Goal: Task Accomplishment & Management: Use online tool/utility

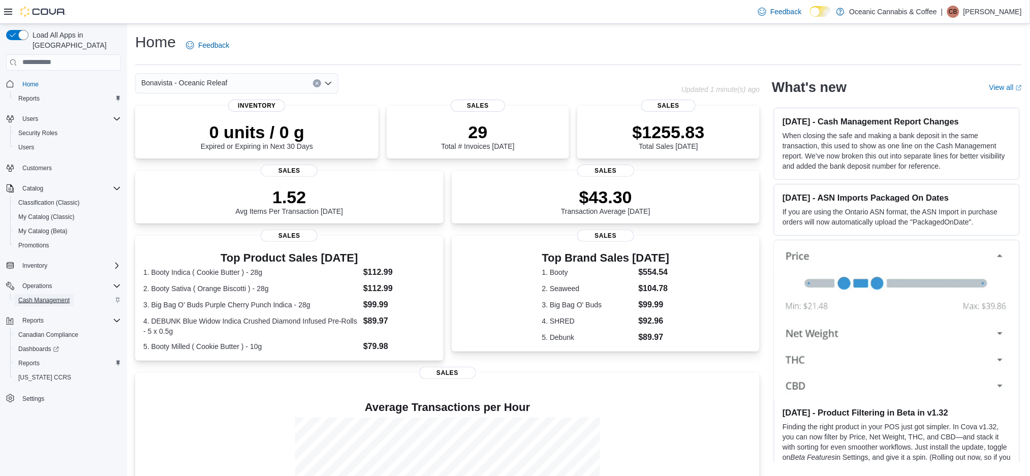
click at [40, 296] on span "Cash Management" at bounding box center [43, 300] width 51 height 8
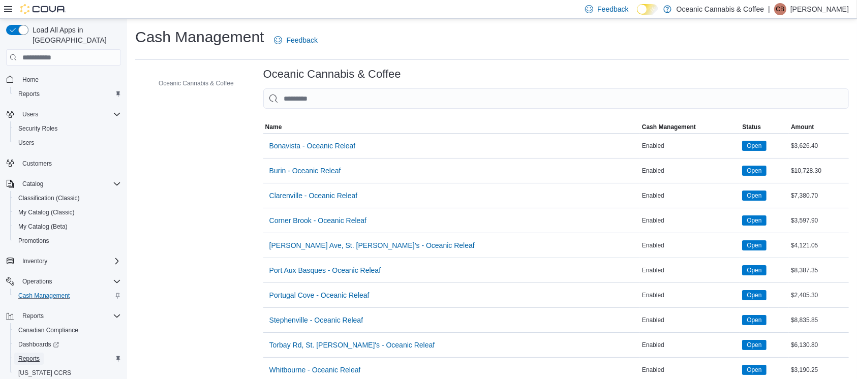
click at [19, 355] on span "Reports" at bounding box center [28, 359] width 21 height 8
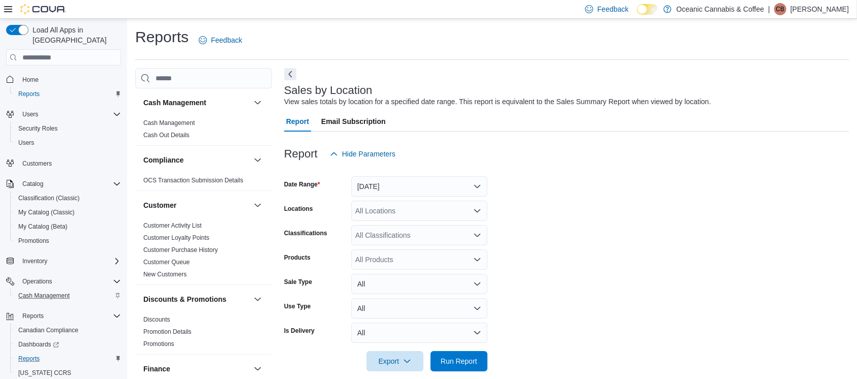
scroll to position [13, 0]
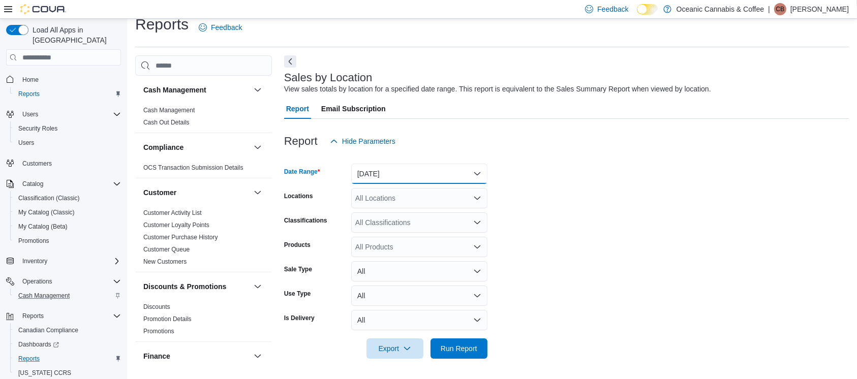
click at [474, 176] on button "Yesterday" at bounding box center [419, 174] width 136 height 20
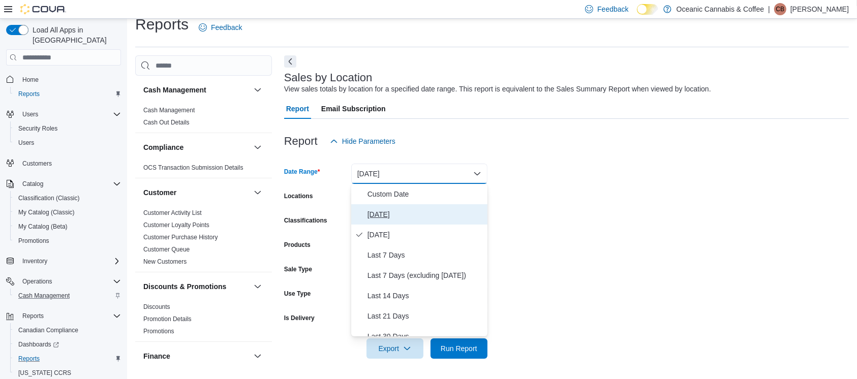
click at [395, 215] on span "Today" at bounding box center [426, 214] width 116 height 12
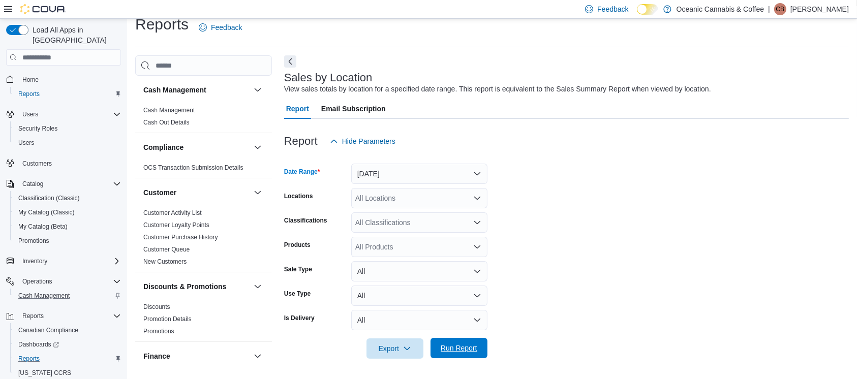
click at [460, 349] on span "Run Report" at bounding box center [459, 348] width 37 height 10
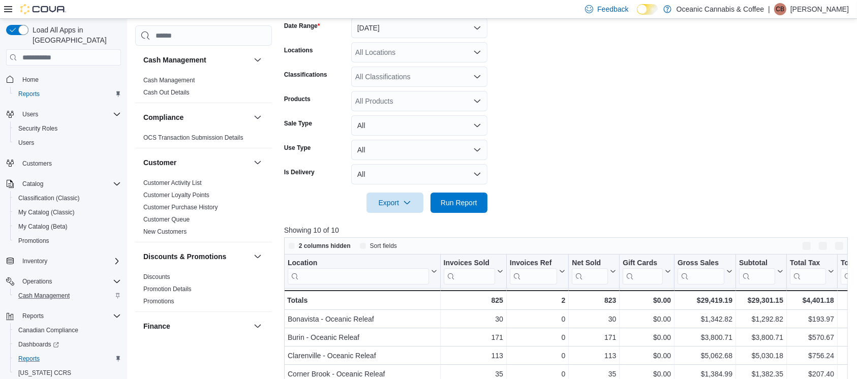
scroll to position [167, 0]
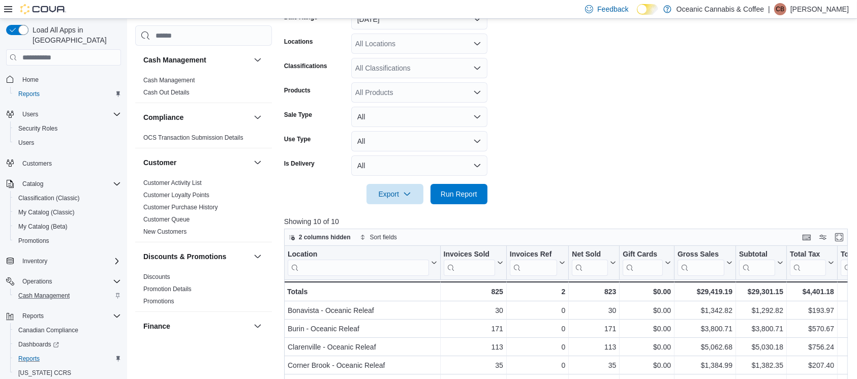
click at [675, 146] on form "Date Range Today Locations All Locations Classifications All Classifications Pr…" at bounding box center [569, 100] width 570 height 207
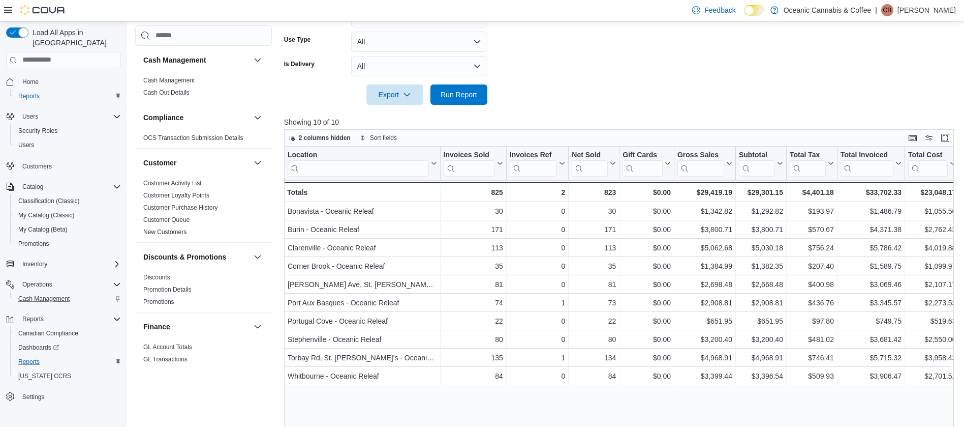
scroll to position [270, 0]
click at [446, 88] on span "Run Report" at bounding box center [459, 93] width 45 height 20
